Goal: Task Accomplishment & Management: Manage account settings

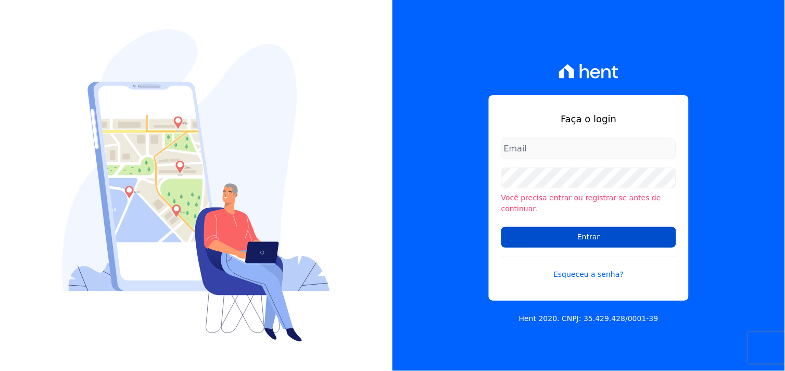
type input "[EMAIL_ADDRESS][DOMAIN_NAME]"
click at [594, 236] on input "Entrar" at bounding box center [588, 237] width 175 height 21
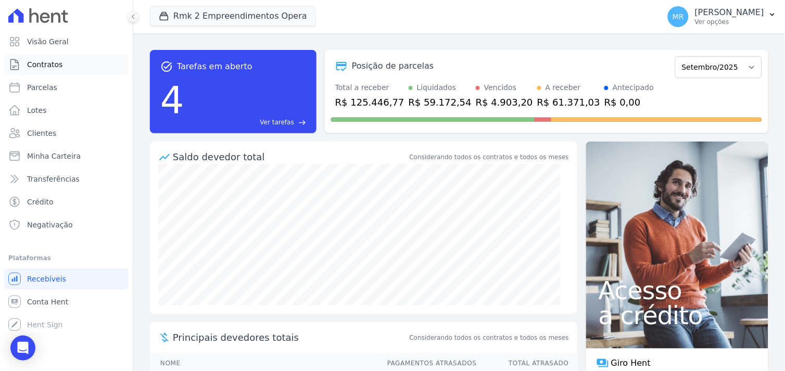
click at [60, 63] on link "Contratos" at bounding box center [66, 64] width 124 height 21
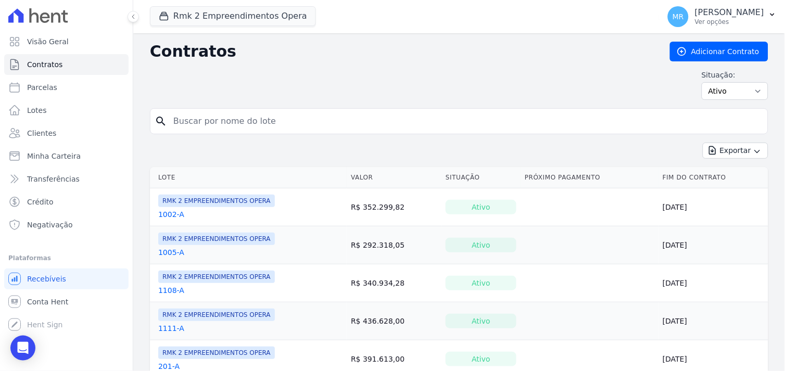
click at [195, 124] on input "search" at bounding box center [465, 121] width 596 height 21
type input "1002"
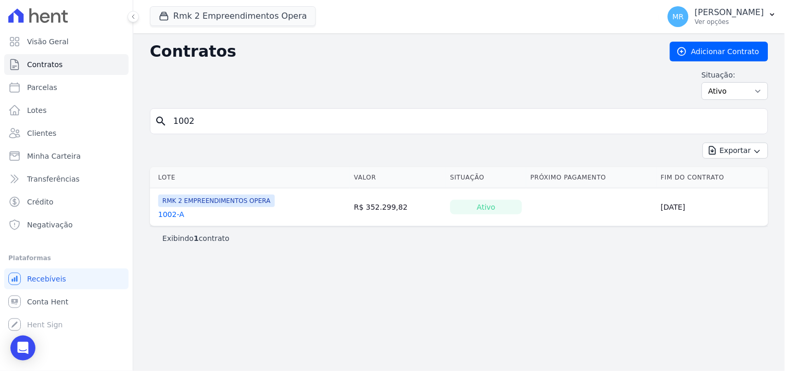
click at [173, 215] on link "1002-A" at bounding box center [171, 214] width 26 height 10
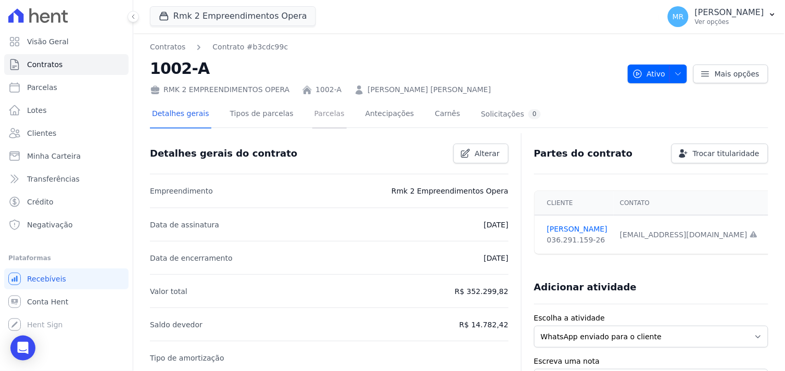
drag, startPoint x: 312, startPoint y: 116, endPoint x: 266, endPoint y: 126, distance: 47.5
click at [312, 116] on link "Parcelas" at bounding box center [329, 115] width 34 height 28
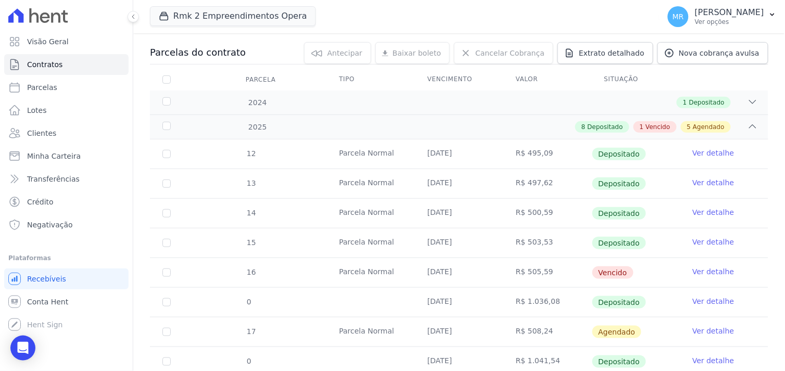
scroll to position [231, 0]
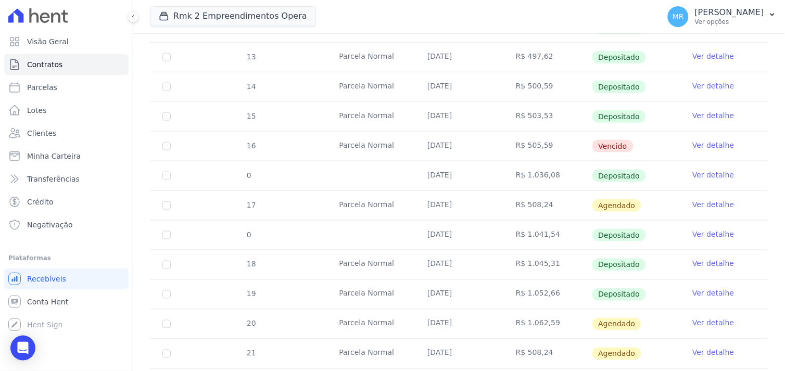
click at [709, 324] on link "Ver detalhe" at bounding box center [713, 323] width 42 height 10
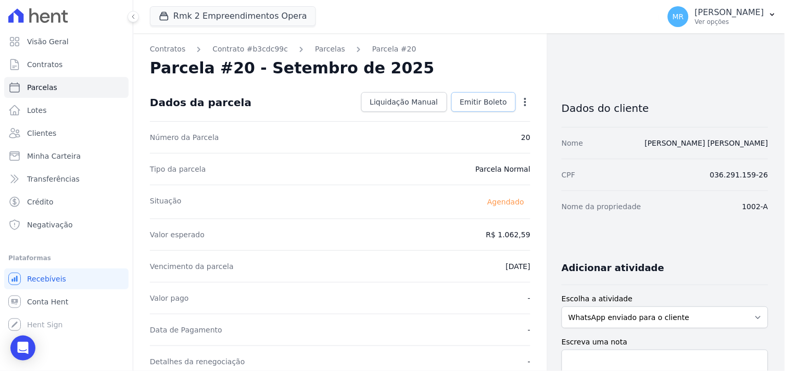
click at [487, 100] on span "Emitir Boleto" at bounding box center [483, 102] width 47 height 10
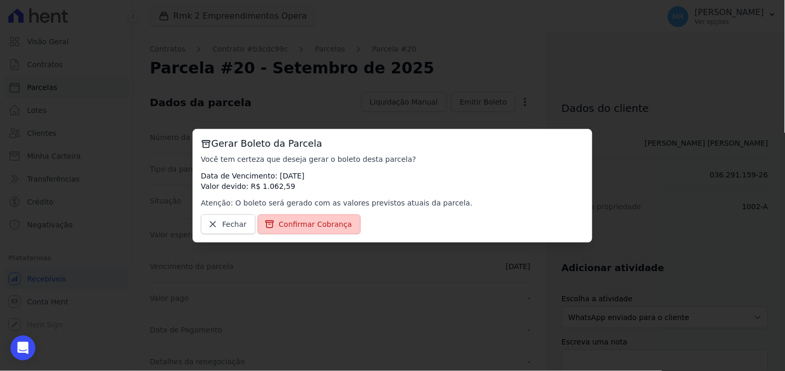
click at [325, 230] on link "Confirmar Cobrança" at bounding box center [310, 224] width 104 height 20
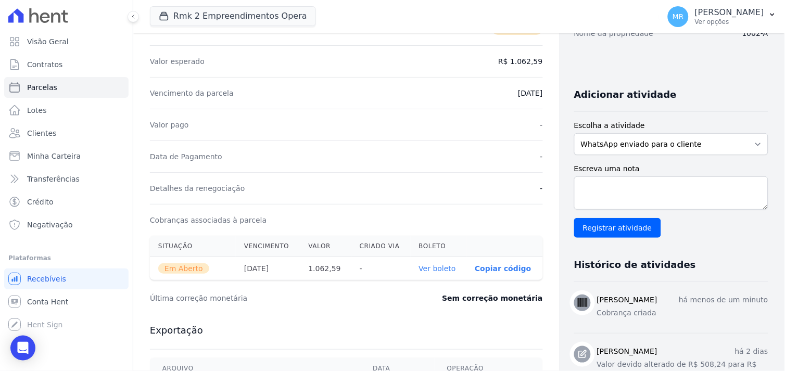
scroll to position [231, 0]
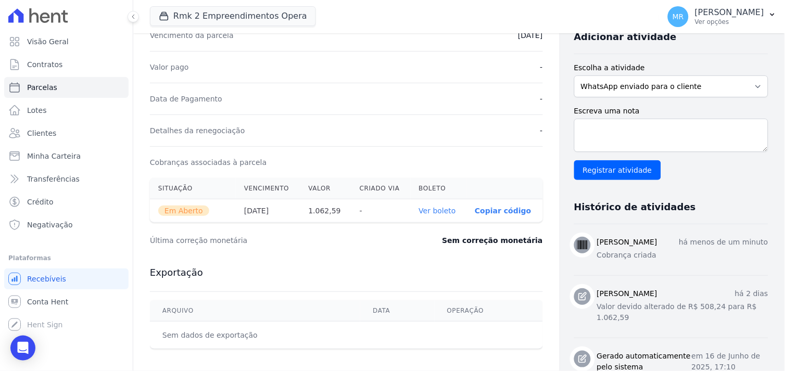
click at [423, 212] on link "Ver boleto" at bounding box center [437, 211] width 37 height 8
